Goal: Check status: Check status

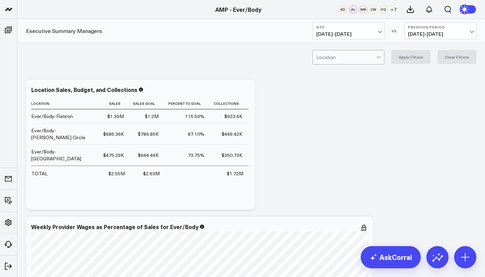
click at [376, 27] on b "QTD" at bounding box center [348, 27] width 65 height 4
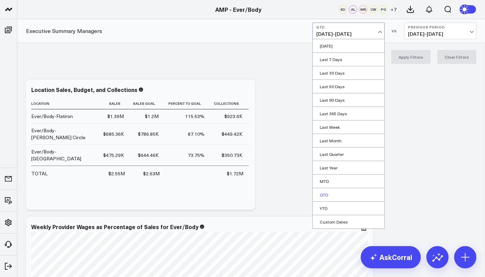
click at [329, 193] on link "QTD" at bounding box center [348, 194] width 71 height 13
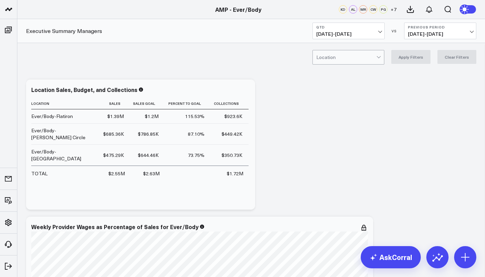
click at [381, 30] on button "QTD [DATE] - [DATE]" at bounding box center [348, 31] width 72 height 17
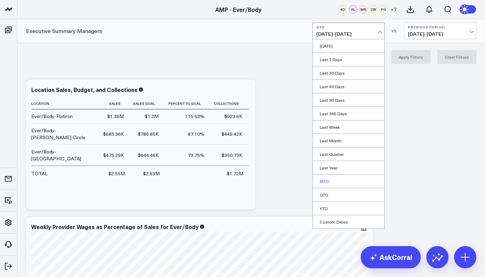
click at [332, 182] on link "MTD" at bounding box center [348, 180] width 71 height 13
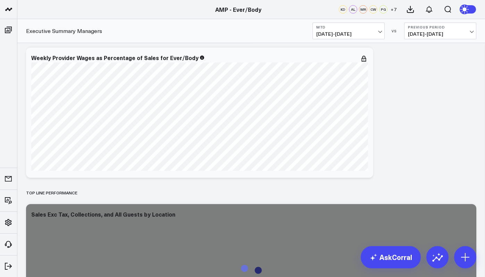
scroll to position [172, 0]
